Goal: Book appointment/travel/reservation

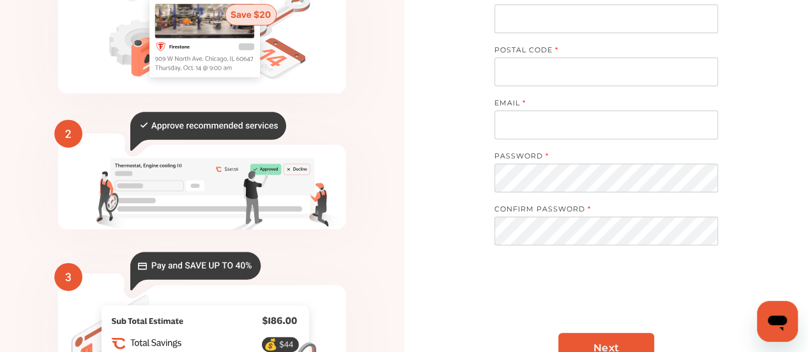
scroll to position [241, 0]
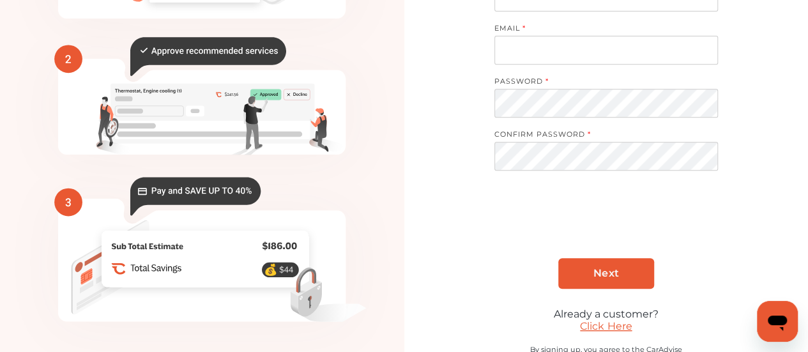
click at [602, 320] on link "Click Here" at bounding box center [606, 326] width 52 height 12
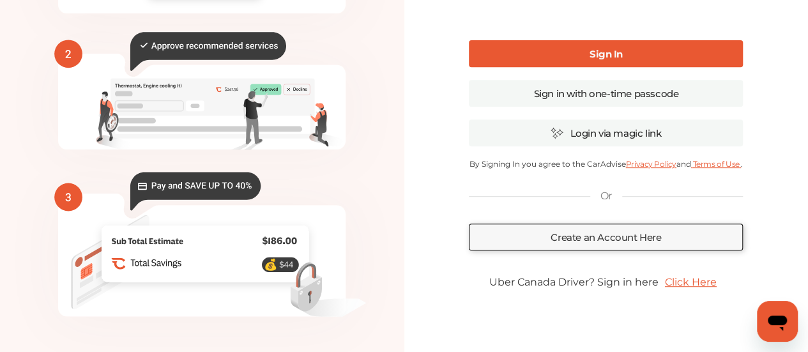
type input "**********"
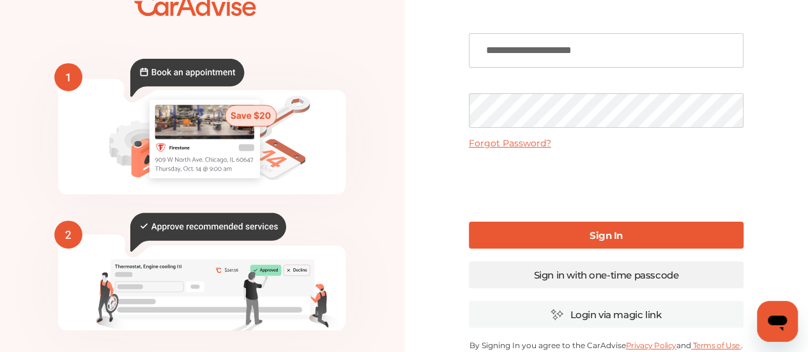
scroll to position [50, 0]
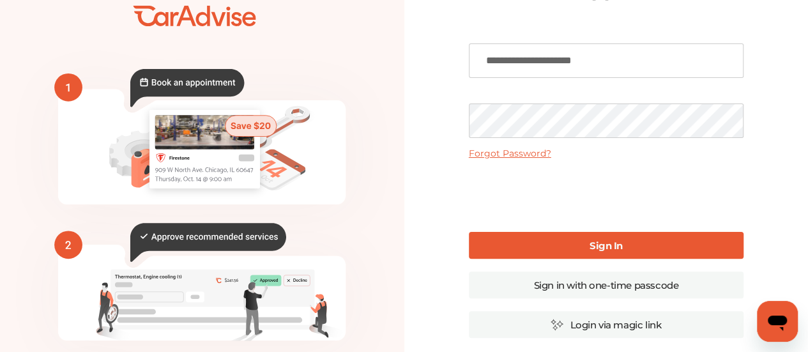
click at [552, 233] on link "Sign In" at bounding box center [606, 245] width 275 height 27
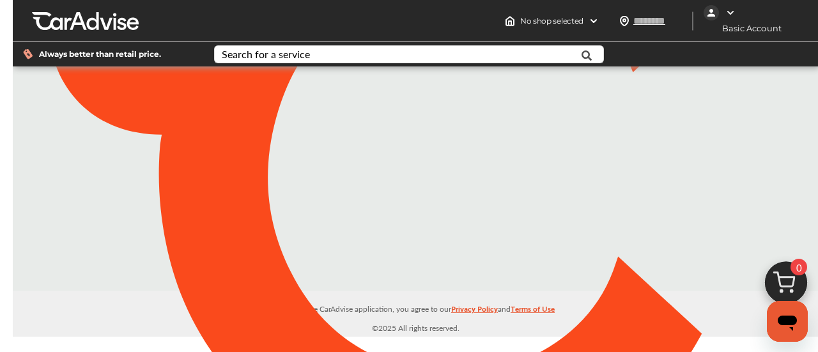
type input "*****"
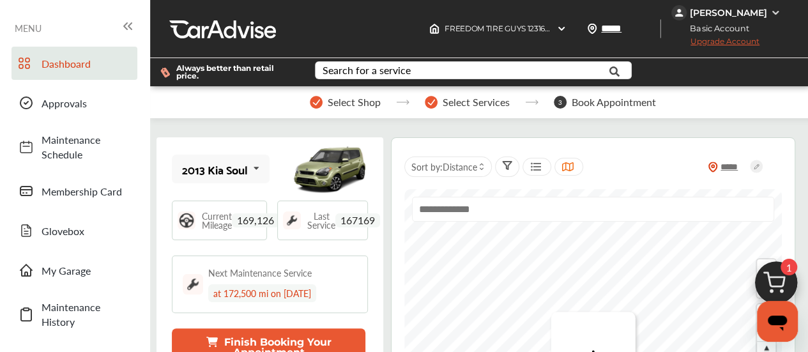
scroll to position [146, 0]
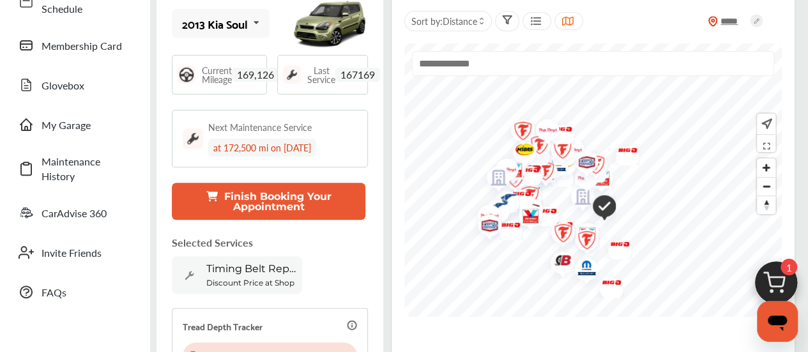
click at [313, 211] on button "Finish Booking Your Appointment" at bounding box center [269, 201] width 194 height 37
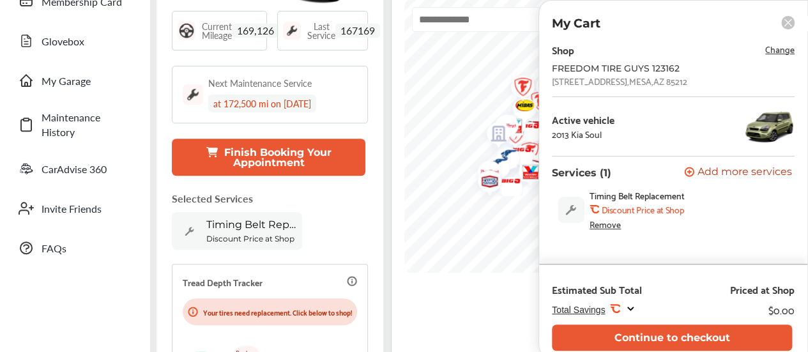
scroll to position [188, 0]
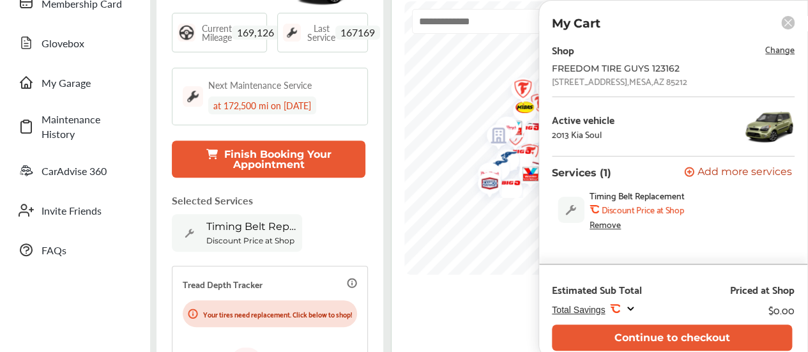
click at [773, 49] on span "Change" at bounding box center [780, 49] width 29 height 15
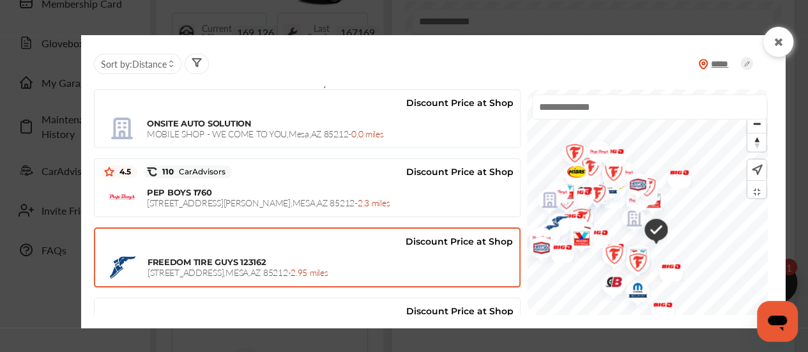
scroll to position [330, 0]
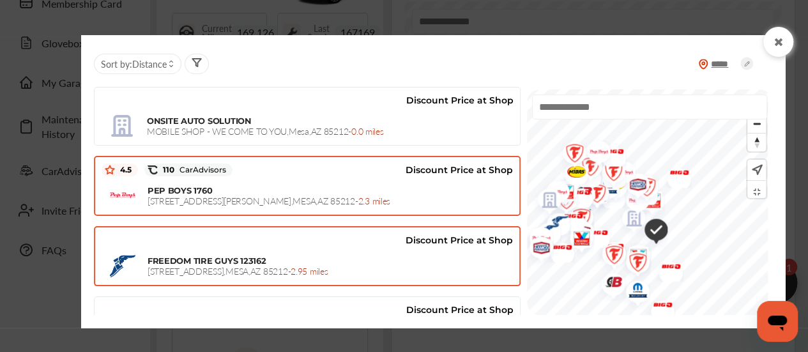
click at [192, 194] on span "[STREET_ADDRESS][PERSON_NAME] - 2.3 miles" at bounding box center [269, 200] width 243 height 13
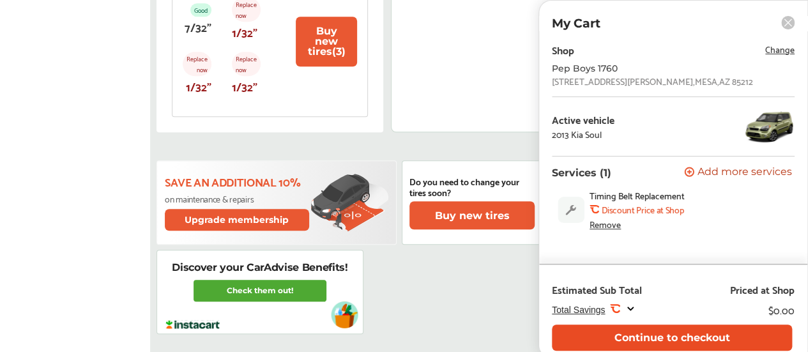
scroll to position [538, 0]
click at [706, 340] on button "Continue to checkout" at bounding box center [672, 338] width 240 height 26
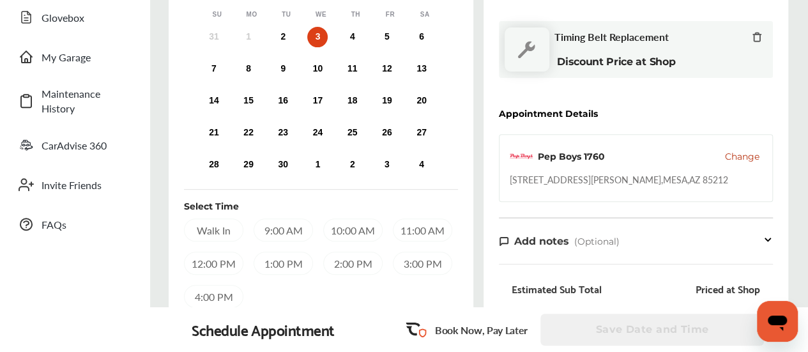
scroll to position [212, 0]
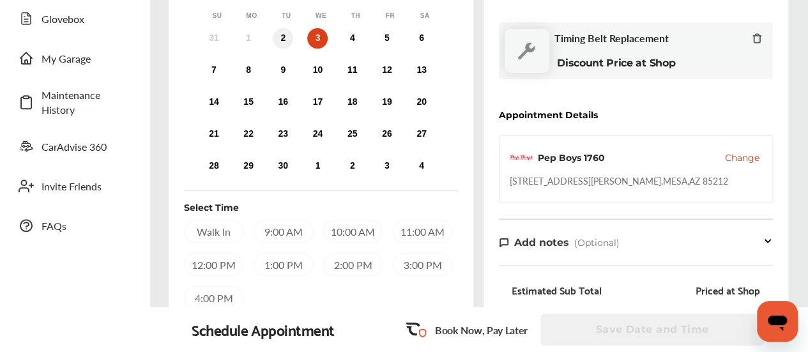
click at [286, 37] on div "2" at bounding box center [283, 38] width 20 height 20
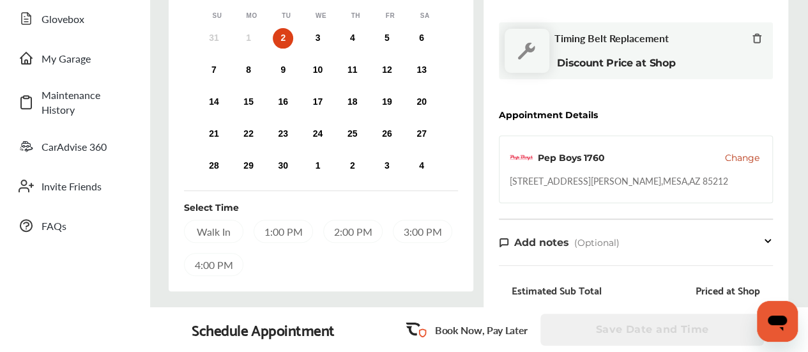
click at [405, 228] on div "3:00 PM" at bounding box center [422, 231] width 59 height 23
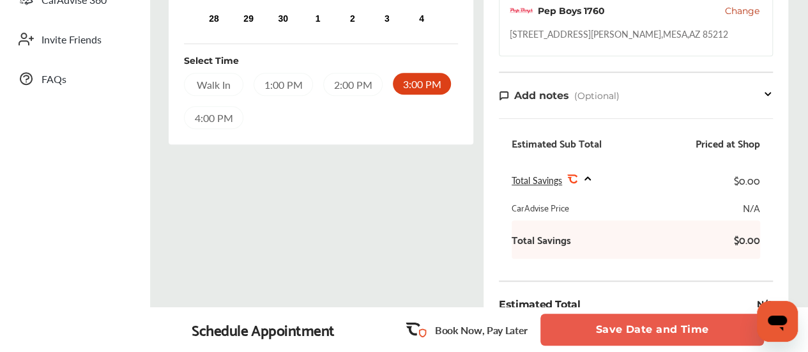
scroll to position [420, 0]
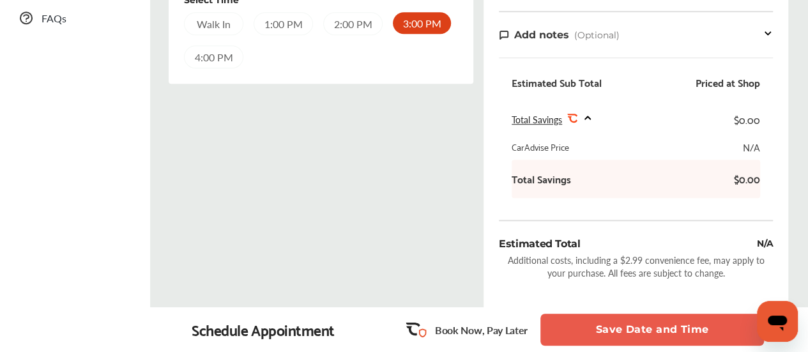
click at [612, 318] on button "Save Date and Time" at bounding box center [653, 330] width 224 height 32
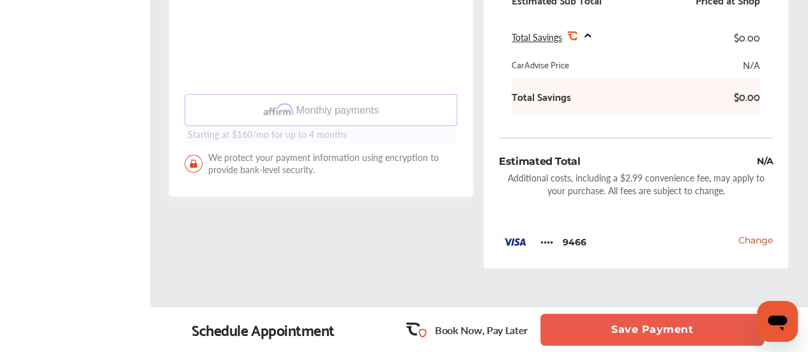
scroll to position [520, 0]
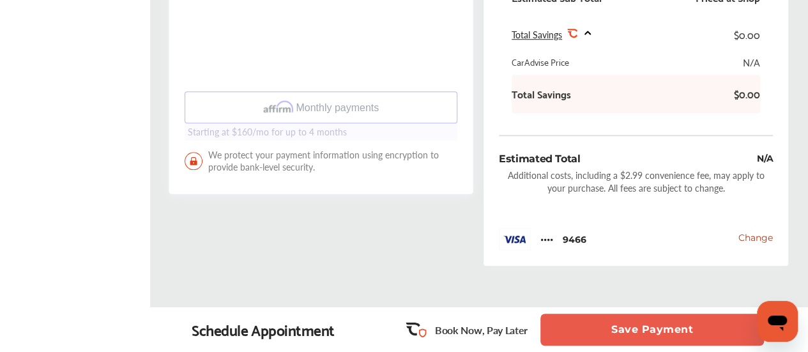
click at [612, 337] on button "Save Payment" at bounding box center [653, 330] width 224 height 32
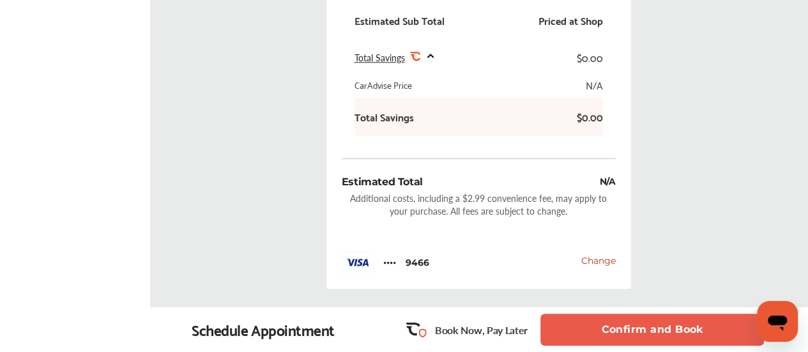
scroll to position [596, 0]
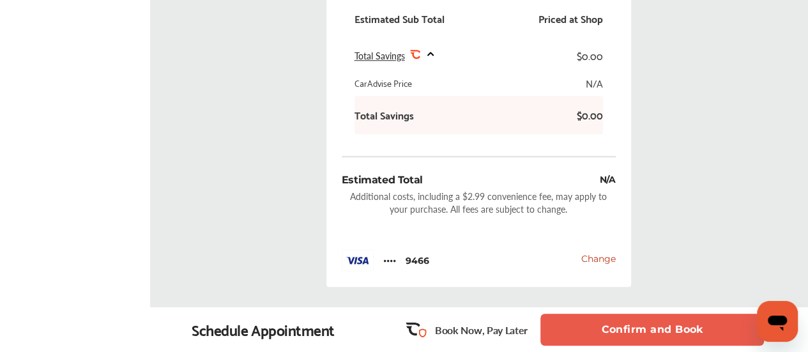
click at [626, 325] on button "Confirm and Book" at bounding box center [653, 330] width 224 height 32
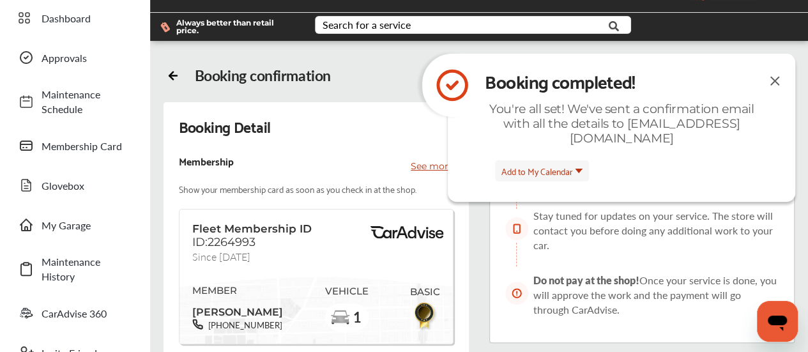
scroll to position [43, 0]
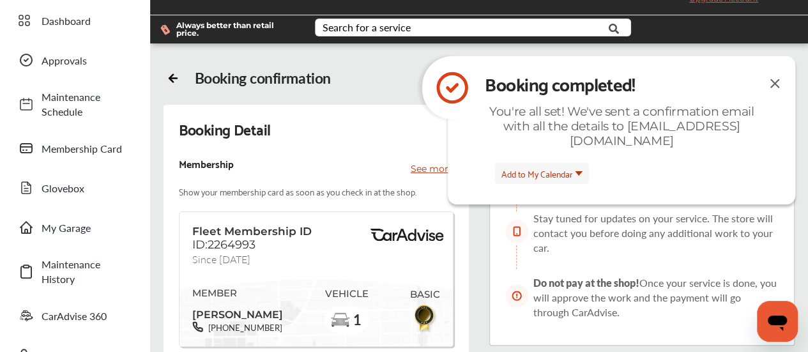
click at [777, 79] on img at bounding box center [775, 83] width 15 height 16
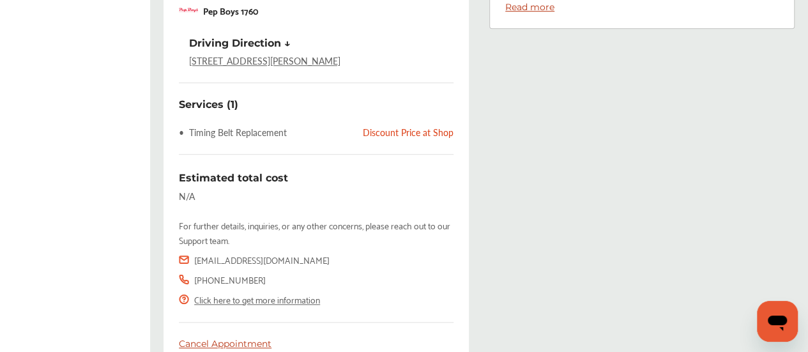
scroll to position [585, 0]
